Goal: Information Seeking & Learning: Learn about a topic

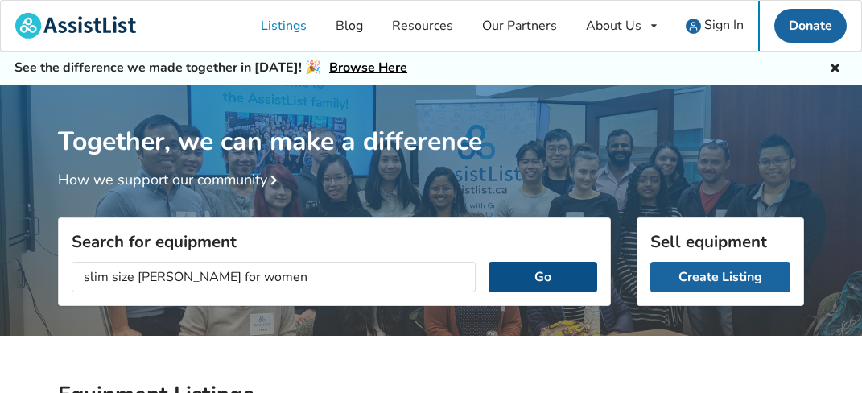
click at [546, 276] on button "Go" at bounding box center [542, 277] width 109 height 31
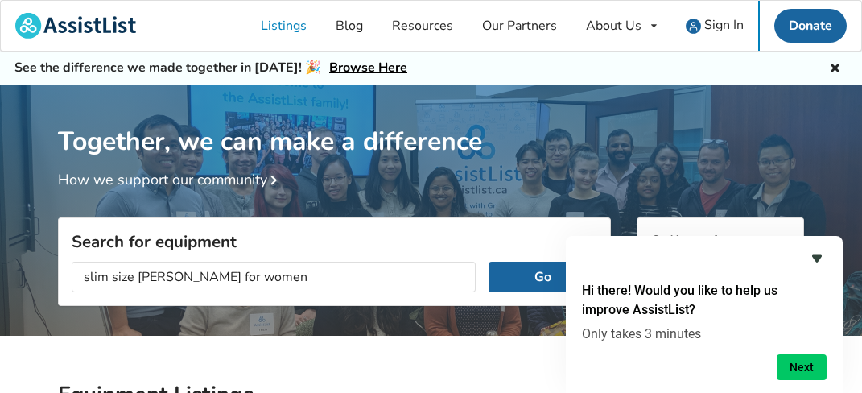
click at [818, 250] on icon "Hide survey" at bounding box center [816, 258] width 19 height 19
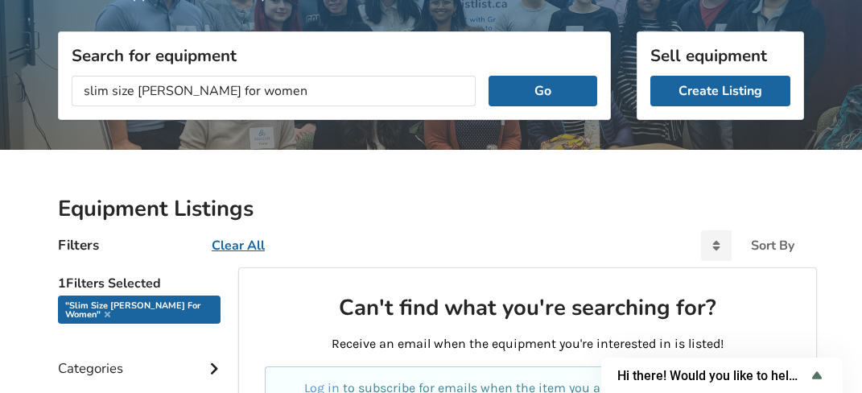
scroll to position [183, 0]
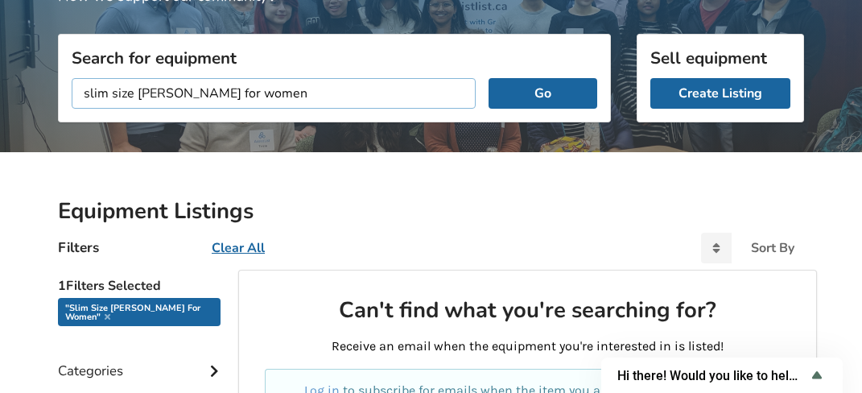
drag, startPoint x: 251, startPoint y: 96, endPoint x: 20, endPoint y: 93, distance: 230.9
click at [72, 93] on input "slim size [PERSON_NAME] for women" at bounding box center [274, 93] width 404 height 31
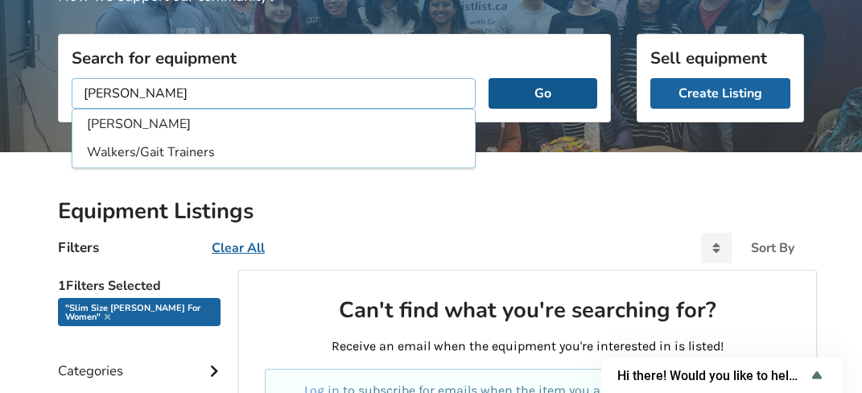
type input "[PERSON_NAME]"
click at [540, 84] on button "Go" at bounding box center [542, 93] width 109 height 31
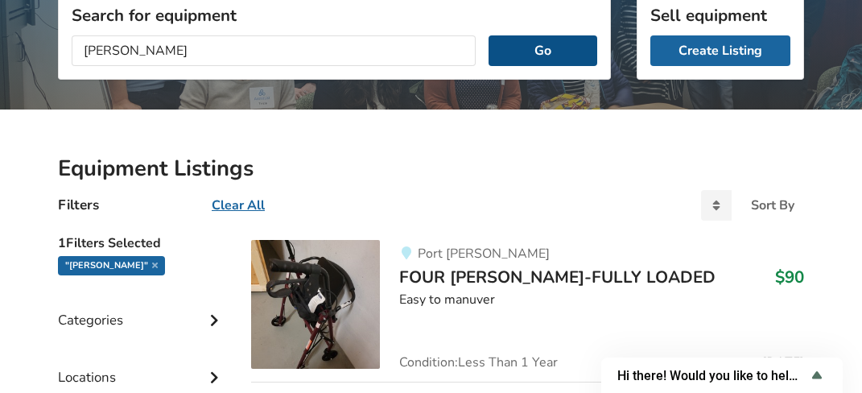
scroll to position [268, 0]
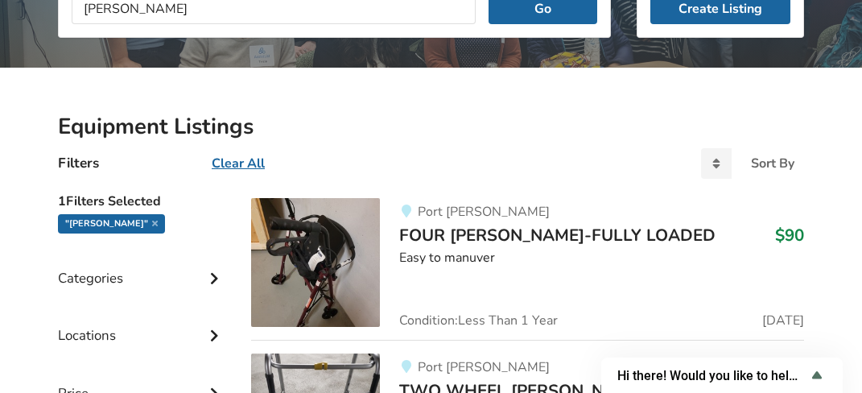
click at [342, 237] on img at bounding box center [315, 262] width 129 height 129
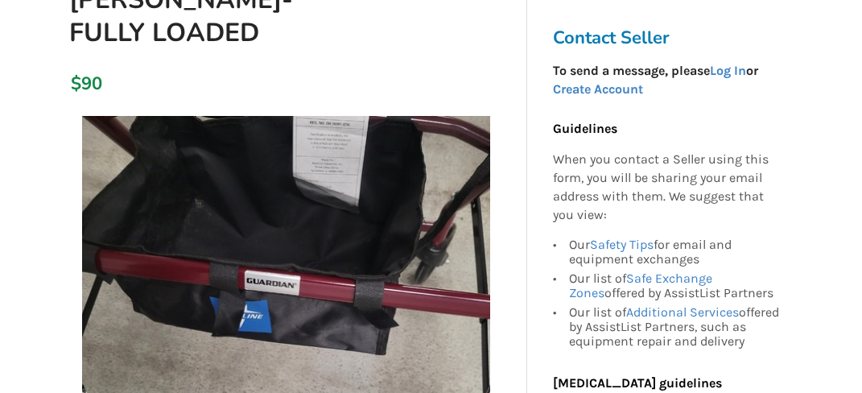
scroll to position [237, 0]
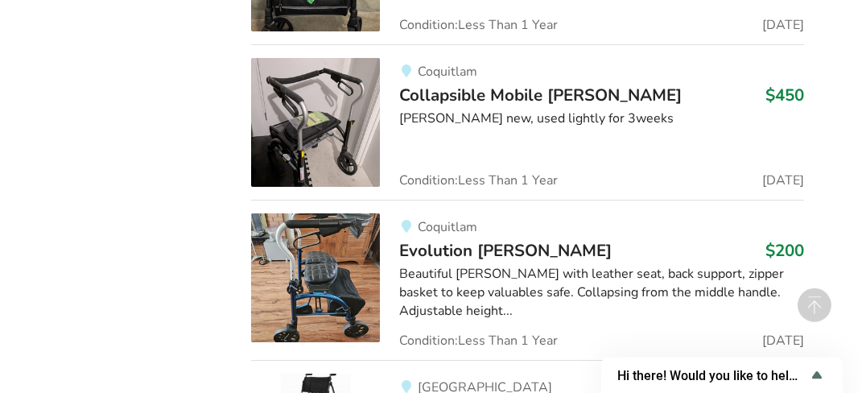
scroll to position [5080, 0]
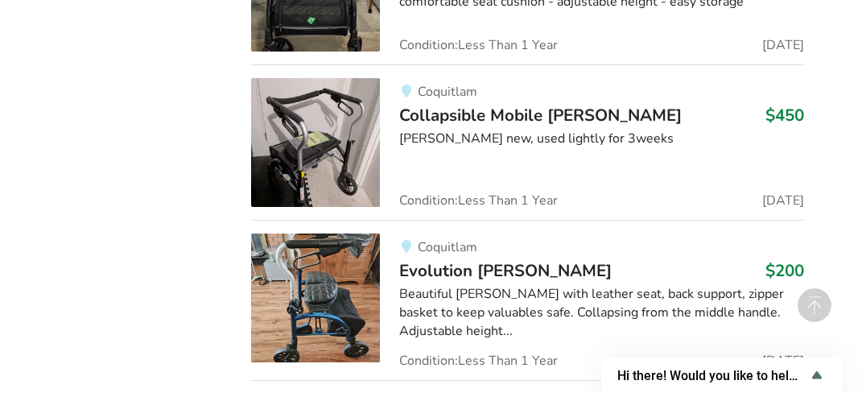
drag, startPoint x: 870, startPoint y: 6, endPoint x: 875, endPoint y: 26, distance: 19.9
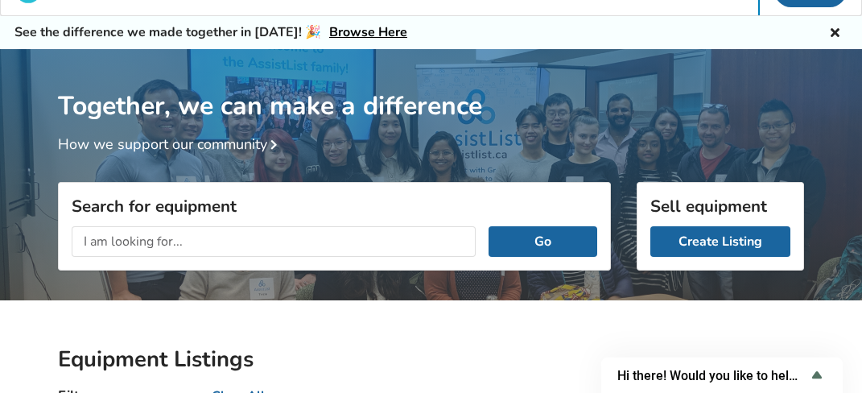
scroll to position [0, 0]
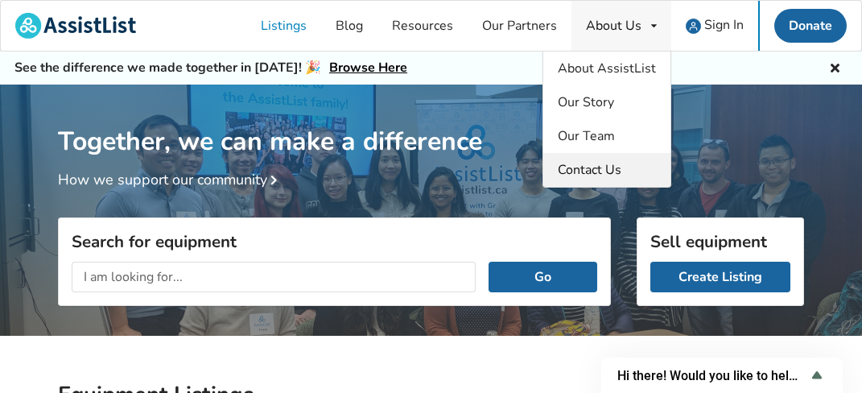
click at [636, 167] on link "Contact Us" at bounding box center [606, 170] width 127 height 34
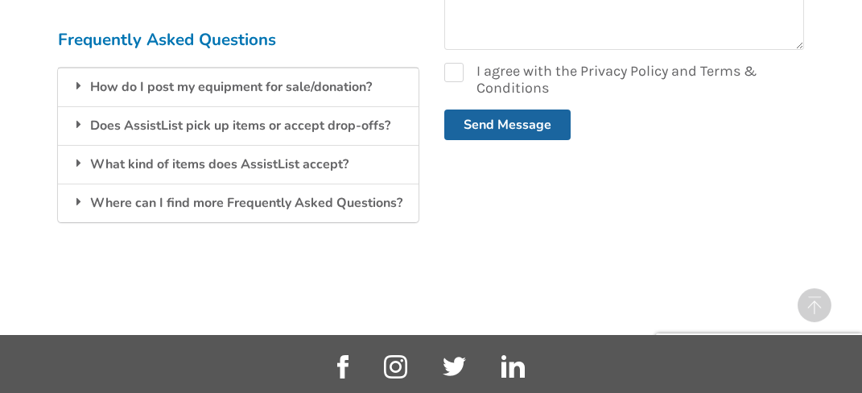
scroll to position [621, 0]
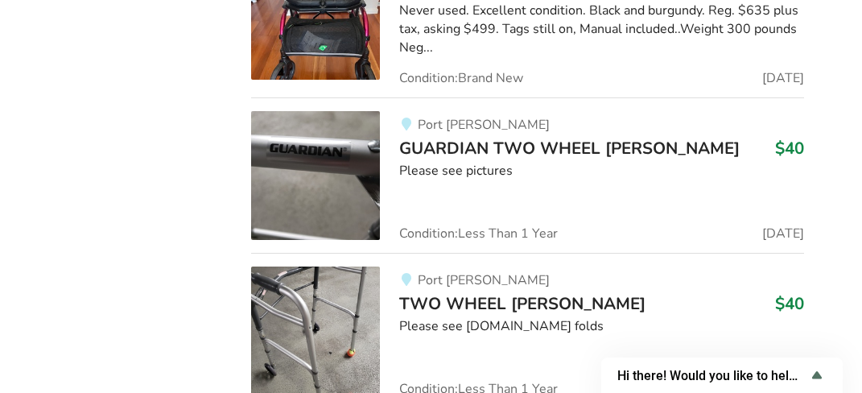
scroll to position [268, 0]
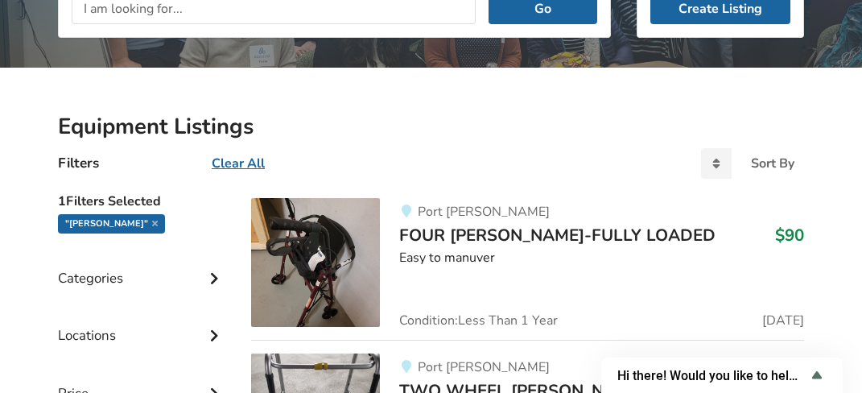
scroll to position [183, 0]
